Goal: Check status: Check status

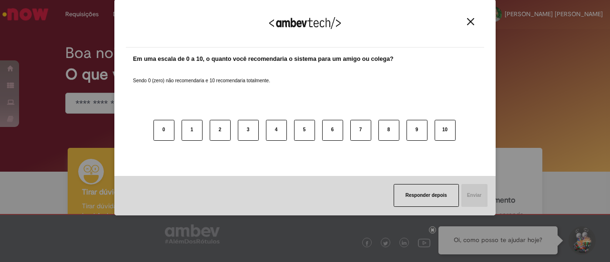
click at [468, 22] on img "Close" at bounding box center [470, 21] width 7 height 7
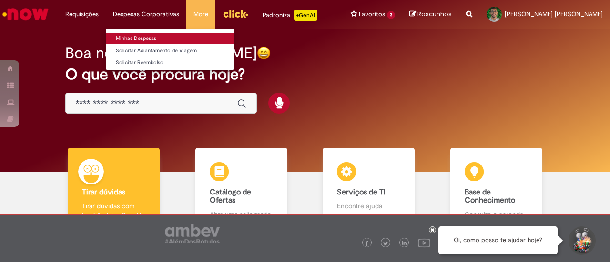
click at [132, 36] on link "Minhas Despesas" at bounding box center [169, 38] width 127 height 10
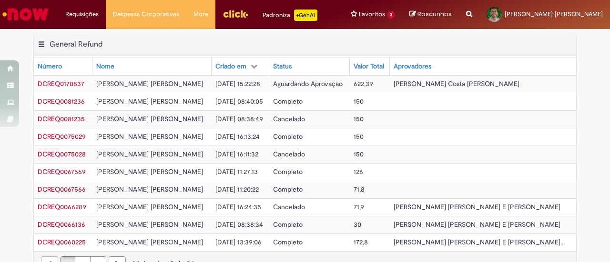
drag, startPoint x: 273, startPoint y: 38, endPoint x: 293, endPoint y: 45, distance: 21.1
click at [293, 45] on div "Exportar como PDF Exportar como Excel Exportar como CSV General Refund Tabela -…" at bounding box center [305, 45] width 542 height 22
click at [312, 81] on span "Aguardando Aprovação" at bounding box center [308, 84] width 70 height 9
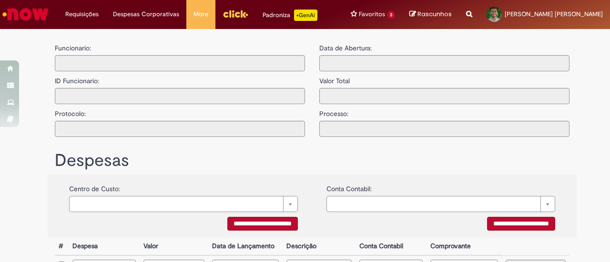
type input "**********"
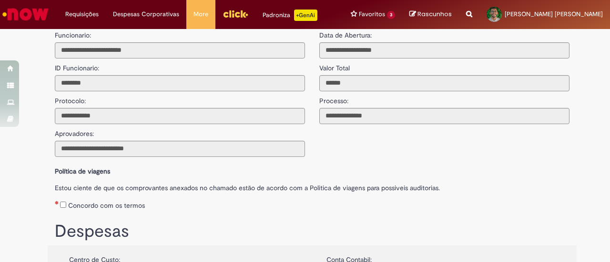
scroll to position [12, 0]
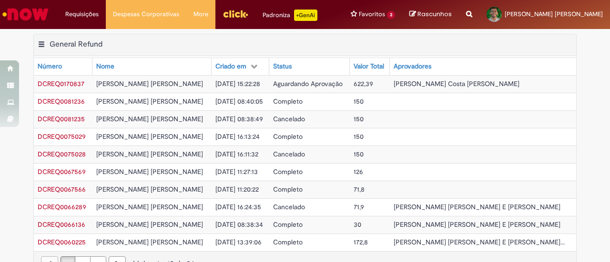
click at [258, 34] on div "Exportar como PDF Exportar como Excel Exportar como CSV General Refund Tabela -…" at bounding box center [305, 45] width 542 height 22
click at [354, 26] on div "Requisições Exibir Todas as Solicitações Requisições Exibir Todas as Solicitaçõ…" at bounding box center [330, 14] width 559 height 29
